Goal: Information Seeking & Learning: Check status

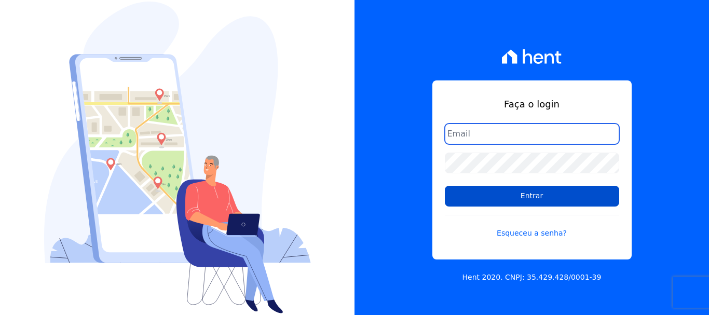
type input "[EMAIL_ADDRESS][PERSON_NAME][DOMAIN_NAME]"
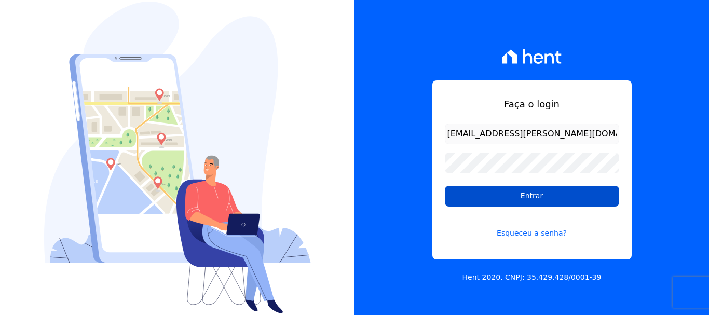
click at [539, 198] on input "Entrar" at bounding box center [532, 196] width 174 height 21
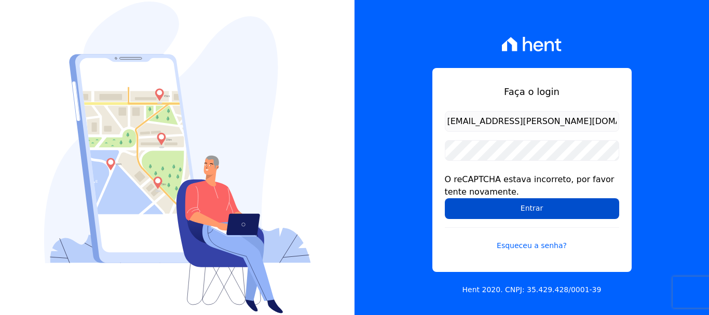
click at [555, 209] on input "Entrar" at bounding box center [532, 208] width 174 height 21
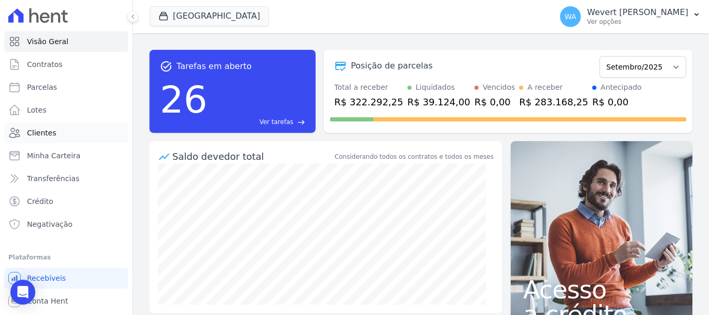
click at [44, 130] on span "Clientes" at bounding box center [41, 133] width 29 height 10
click at [35, 132] on span "Clientes" at bounding box center [41, 133] width 29 height 10
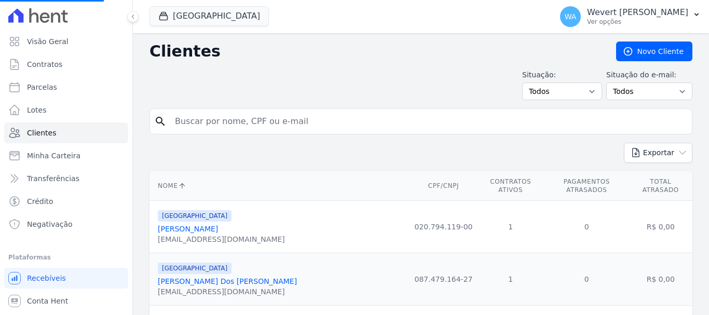
click at [214, 121] on input "search" at bounding box center [428, 121] width 519 height 21
click at [213, 123] on input "search" at bounding box center [428, 121] width 519 height 21
type input "v"
paste input "KETI SONIA DE OLIVEIRA FAGUNDES DIAS"
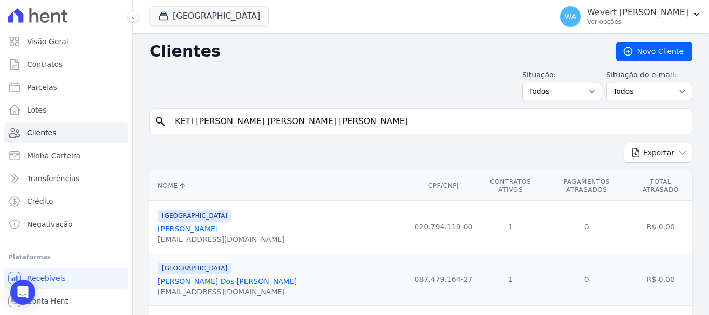
type input "KETI SONIA DE OLIVEIRA FAGUNDES DIAS"
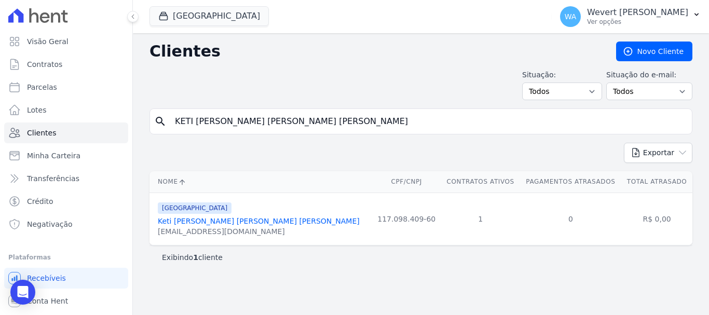
click at [214, 221] on link "Keti Sonia De Oliveira Fagundes Dias" at bounding box center [259, 221] width 202 height 8
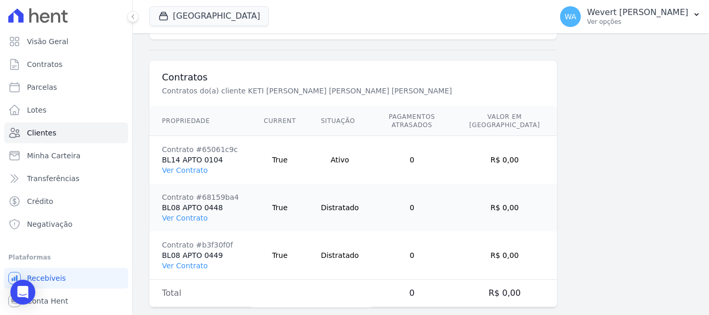
scroll to position [751, 0]
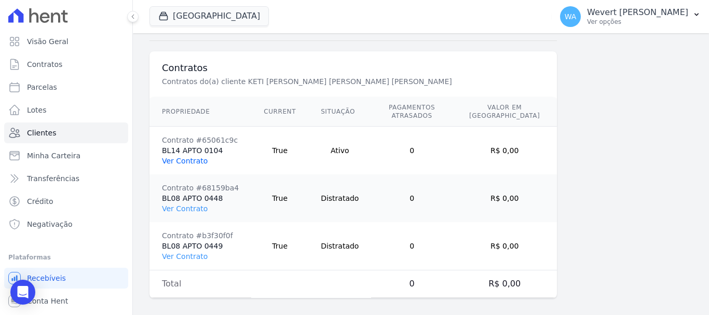
click at [180, 157] on link "Ver Contrato" at bounding box center [185, 161] width 46 height 8
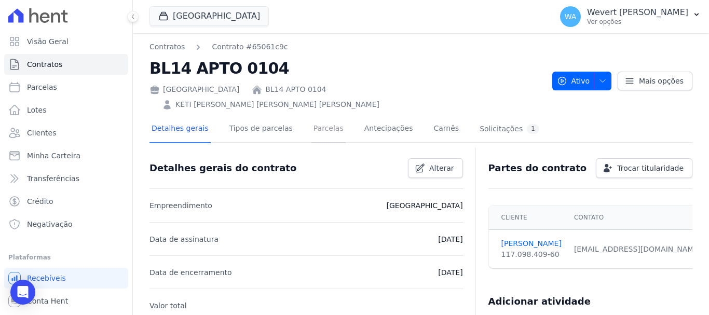
click at [321, 116] on link "Parcelas" at bounding box center [328, 130] width 34 height 28
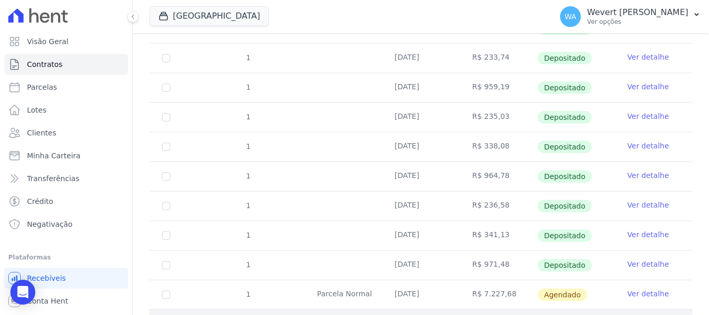
scroll to position [669, 0]
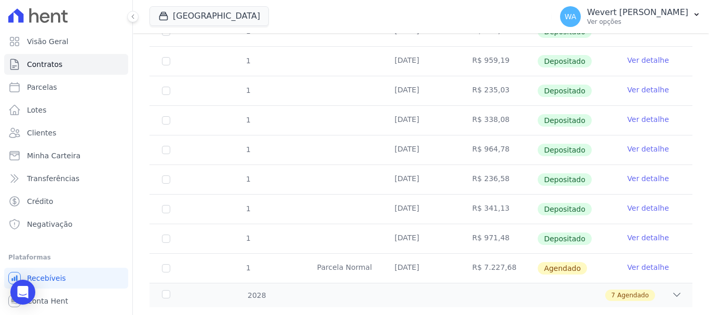
click at [646, 114] on link "Ver detalhe" at bounding box center [648, 119] width 42 height 10
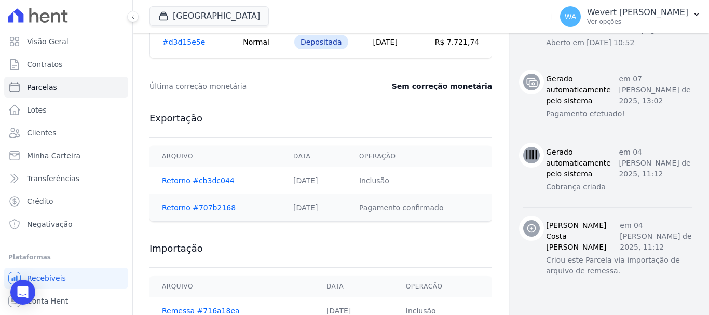
scroll to position [526, 0]
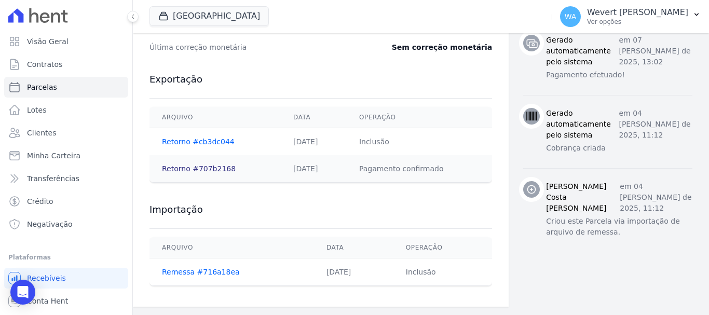
click at [184, 168] on link "Retorno #707b2168" at bounding box center [199, 168] width 74 height 8
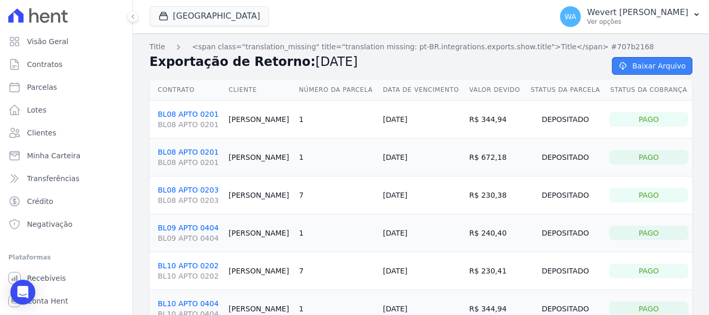
click at [655, 68] on link "Baixar Arquivo" at bounding box center [652, 66] width 80 height 18
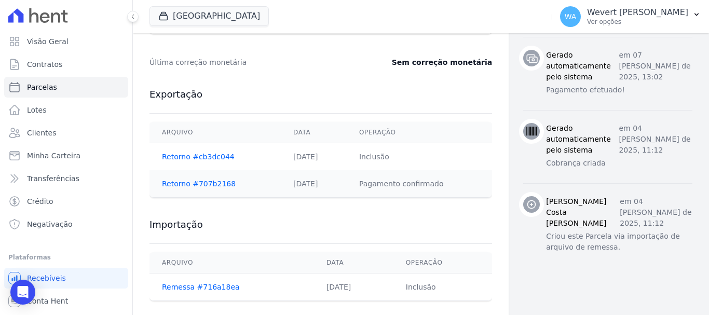
scroll to position [526, 0]
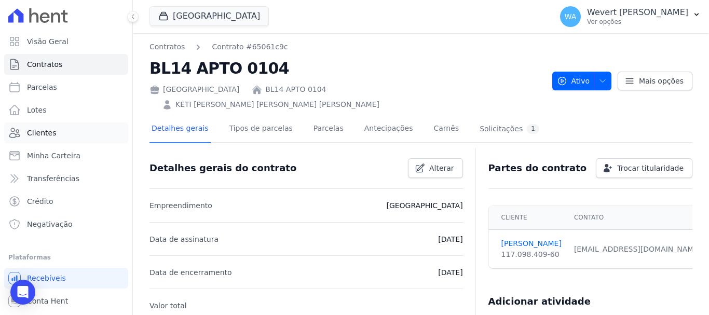
click at [44, 131] on span "Clientes" at bounding box center [41, 133] width 29 height 10
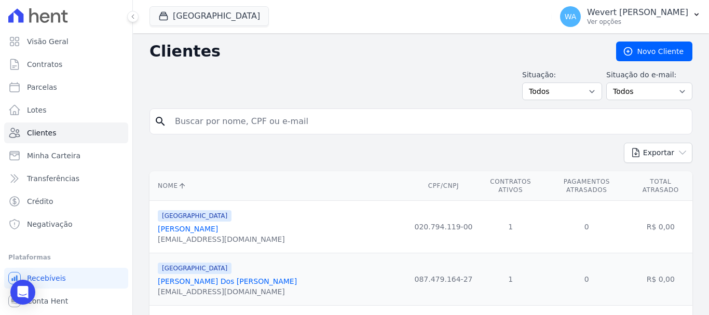
click at [349, 115] on input "search" at bounding box center [428, 121] width 519 height 21
paste input "MARIA JOSE DE OLIVEIRA DA CRUZ"
type input "MARIA JOSE DE OLIVEIRA DA CRUZ"
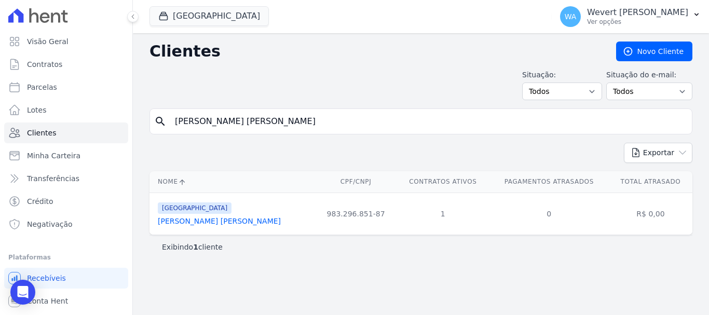
click at [222, 220] on link "Maria Jose De Oliveira Da Cruz" at bounding box center [219, 221] width 123 height 8
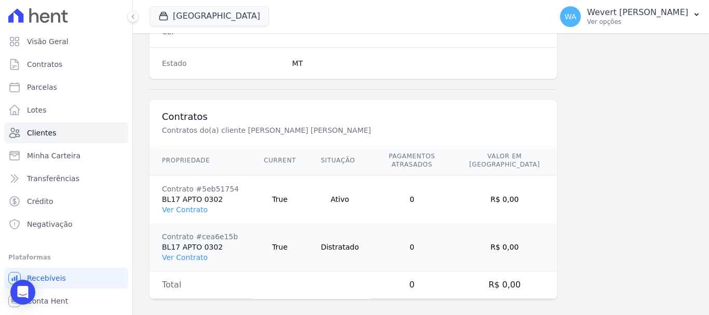
scroll to position [704, 0]
click at [187, 204] on link "Ver Contrato" at bounding box center [185, 208] width 46 height 8
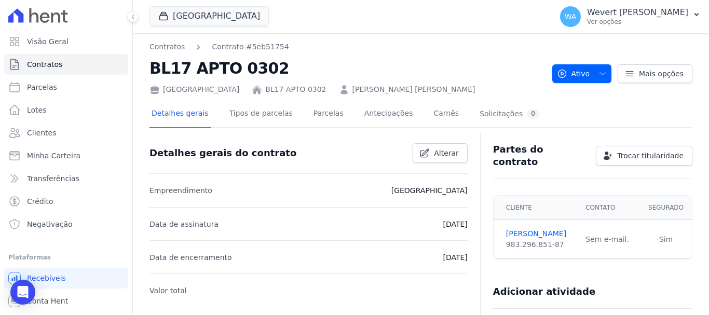
click at [329, 112] on div "Detalhes gerais Tipos de parcelas Parcelas Antecipações Carnês Solicitações 0" at bounding box center [345, 115] width 392 height 28
click at [318, 118] on link "Parcelas" at bounding box center [328, 115] width 34 height 28
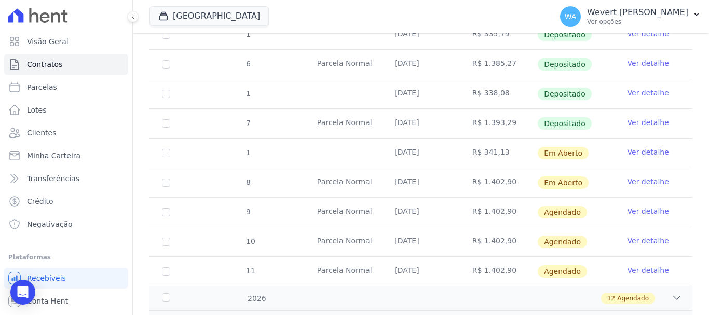
scroll to position [466, 0]
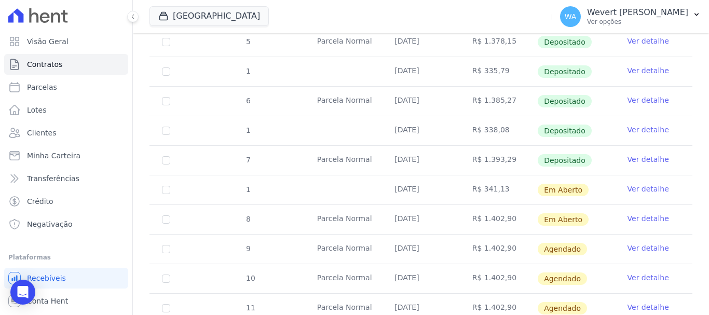
click at [641, 154] on link "Ver detalhe" at bounding box center [648, 159] width 42 height 10
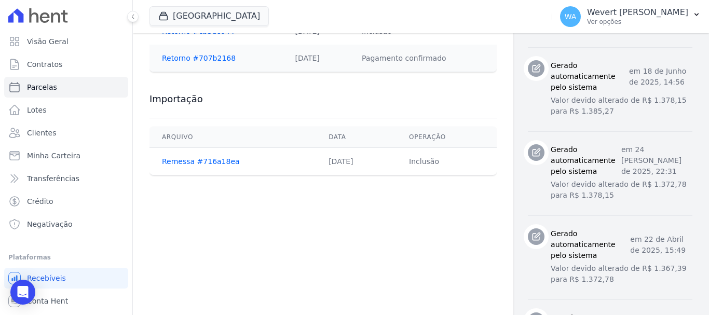
scroll to position [588, 0]
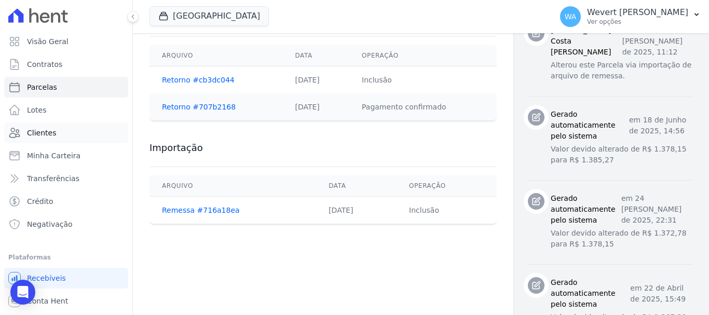
click at [43, 135] on span "Clientes" at bounding box center [41, 133] width 29 height 10
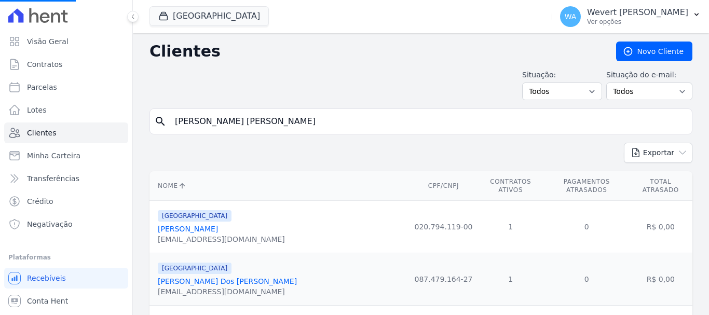
click at [325, 122] on input "MARIA JOSE DE OLIVEIRA DA CRUZ" at bounding box center [428, 121] width 519 height 21
click at [325, 122] on input "search" at bounding box center [428, 121] width 519 height 21
paste input "LEONARDO NASCIMENTO CAMPOS"
type input "LEONARDO NASCIMENTO CAMPOS"
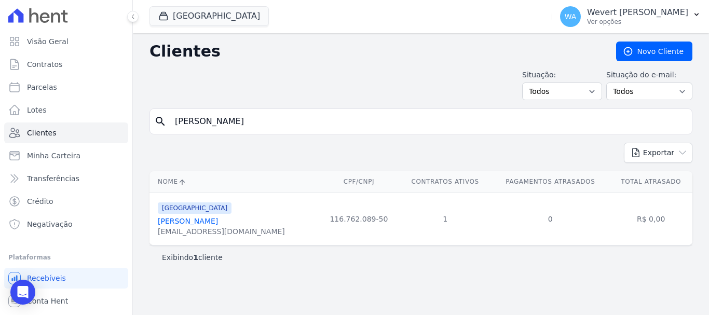
click at [218, 222] on link "Leonardo Nascimento Campos" at bounding box center [188, 221] width 60 height 8
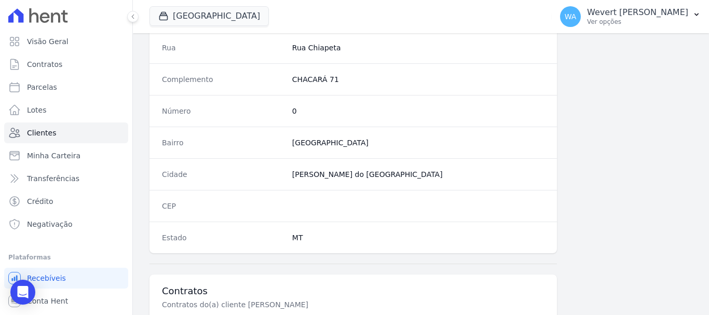
scroll to position [536, 0]
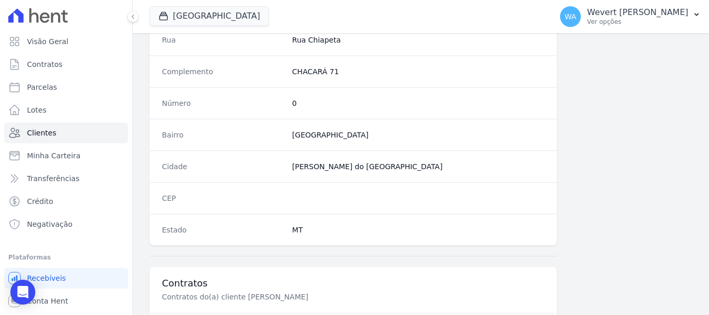
click at [385, 145] on div "Bairro Cidade Nova" at bounding box center [352, 135] width 407 height 32
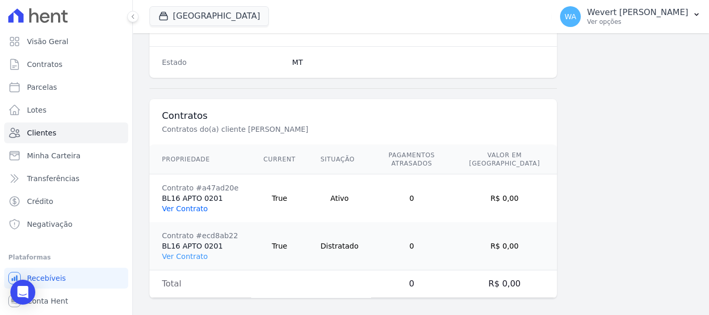
click at [188, 204] on link "Ver Contrato" at bounding box center [185, 208] width 46 height 8
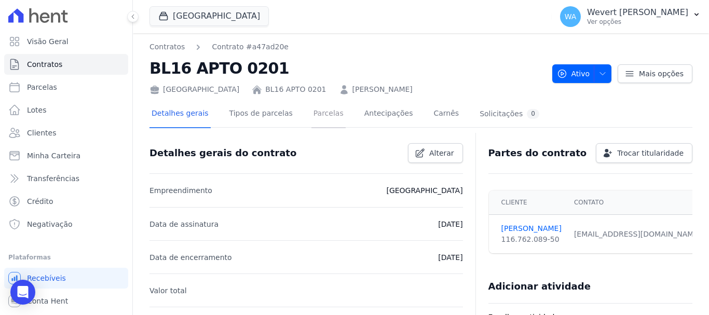
click at [314, 111] on link "Parcelas" at bounding box center [328, 115] width 34 height 28
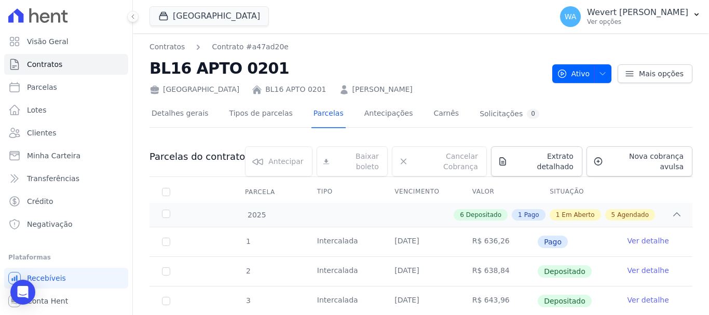
click at [509, 66] on h2 "BL16 APTO 0201" at bounding box center [346, 68] width 394 height 23
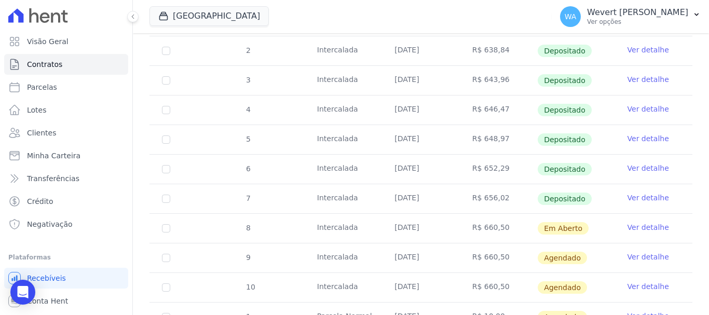
scroll to position [237, 0]
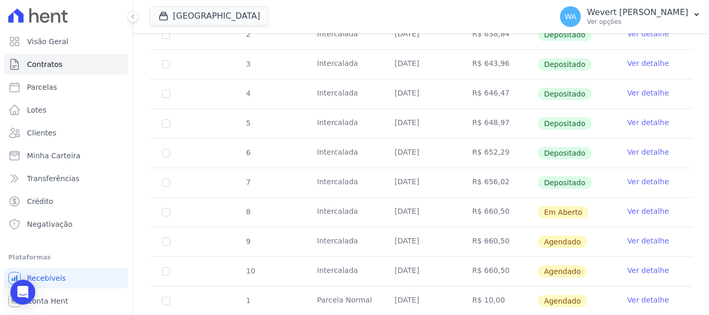
click at [642, 176] on link "Ver detalhe" at bounding box center [648, 181] width 42 height 10
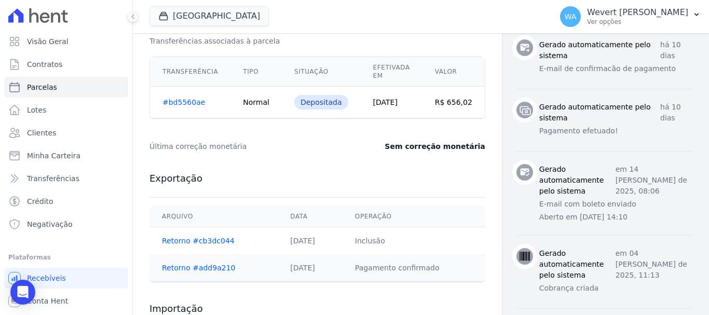
scroll to position [380, 0]
